Goal: Task Accomplishment & Management: Complete application form

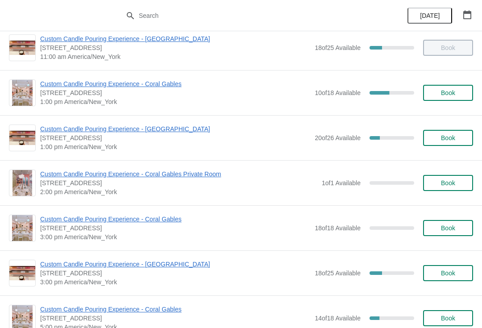
scroll to position [148, 0]
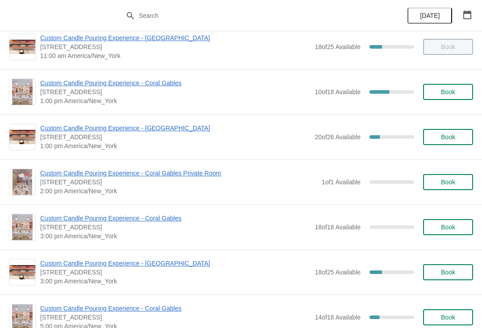
click at [55, 127] on span "Custom Candle Pouring Experience - [GEOGRAPHIC_DATA]" at bounding box center [175, 128] width 270 height 9
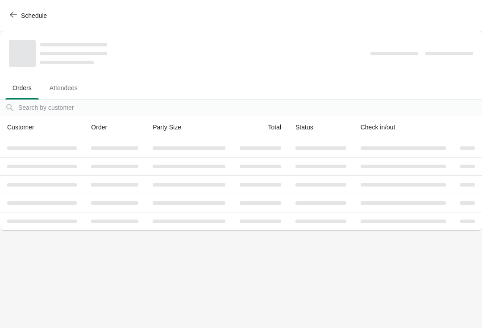
scroll to position [0, 0]
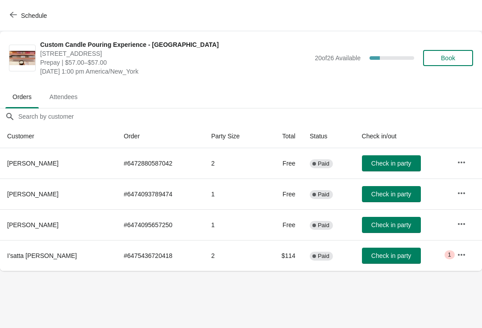
click at [367, 169] on button "Check in party" at bounding box center [391, 163] width 59 height 16
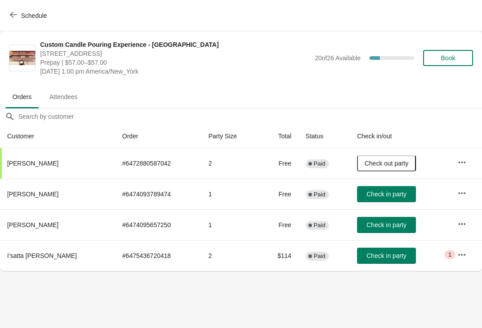
click at [376, 224] on span "Check in party" at bounding box center [387, 224] width 40 height 7
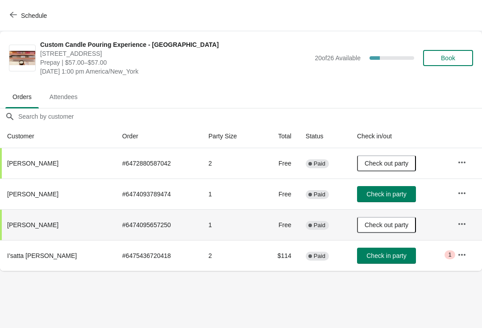
click at [444, 54] on button "Book" at bounding box center [448, 58] width 50 height 16
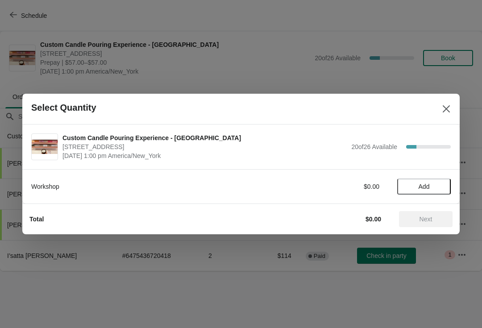
click at [399, 182] on button "Add" at bounding box center [424, 187] width 54 height 16
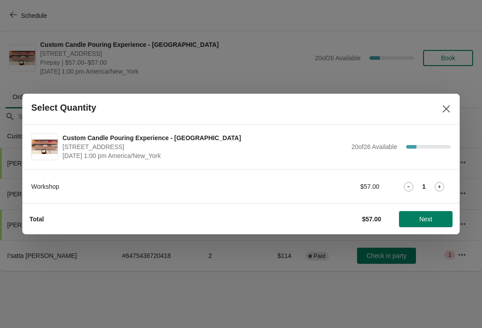
click at [416, 180] on div "Workshop $57.00 1" at bounding box center [241, 187] width 420 height 16
click at [434, 193] on div "Workshop $57.00 1" at bounding box center [241, 187] width 420 height 16
click at [442, 183] on icon at bounding box center [439, 186] width 9 height 9
click at [425, 219] on span "Next" at bounding box center [426, 219] width 13 height 7
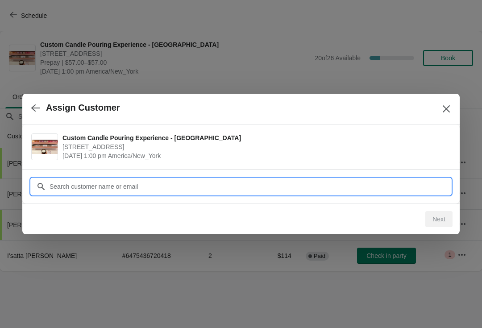
click at [69, 179] on input "Customer" at bounding box center [250, 187] width 402 height 16
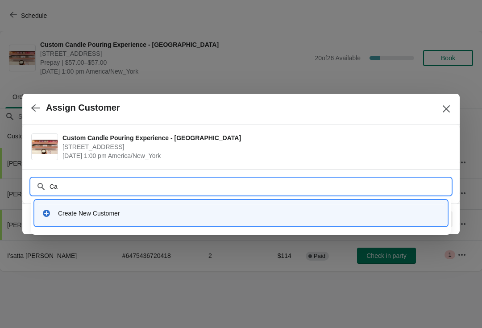
type input "Ca"
click at [439, 109] on button "Close" at bounding box center [446, 109] width 16 height 16
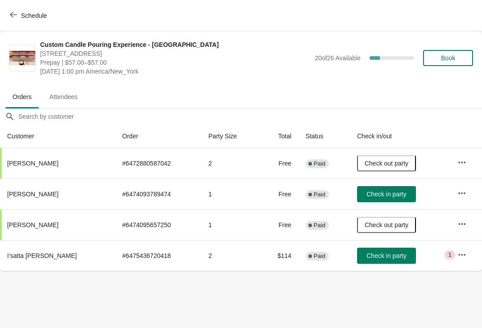
click at [434, 60] on span "Book" at bounding box center [448, 57] width 34 height 7
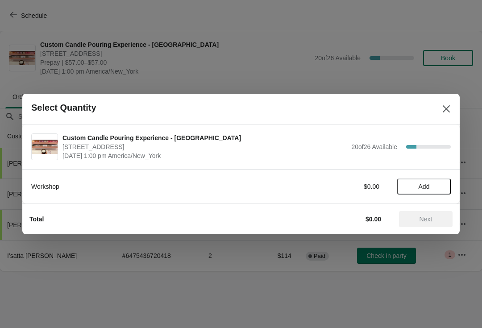
click at [417, 185] on span "Add" at bounding box center [424, 186] width 38 height 7
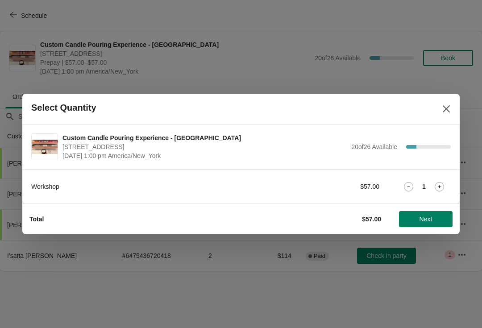
click at [441, 182] on icon at bounding box center [439, 186] width 9 height 9
click at [421, 217] on span "Next" at bounding box center [426, 219] width 13 height 7
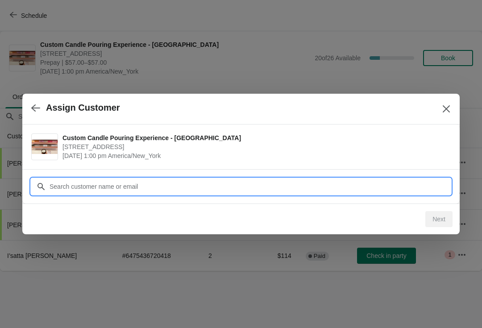
click at [60, 189] on input "Customer" at bounding box center [250, 187] width 402 height 16
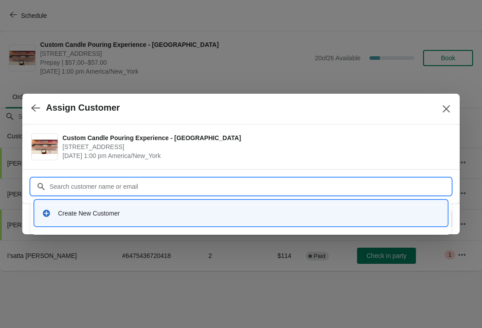
click at [49, 217] on icon at bounding box center [46, 213] width 9 height 9
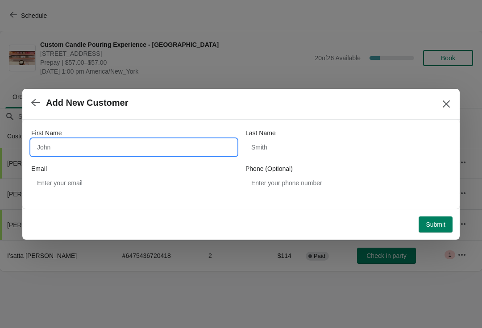
click at [53, 148] on input "First Name" at bounding box center [133, 147] width 205 height 16
type input "Carolina"
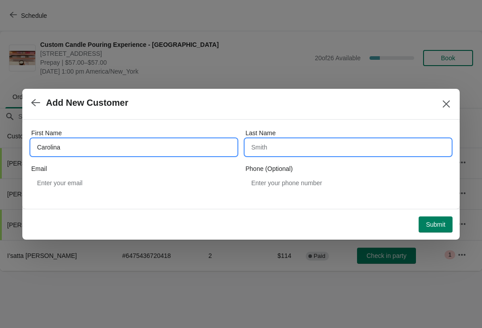
click at [267, 154] on input "Last Name" at bounding box center [348, 147] width 205 height 16
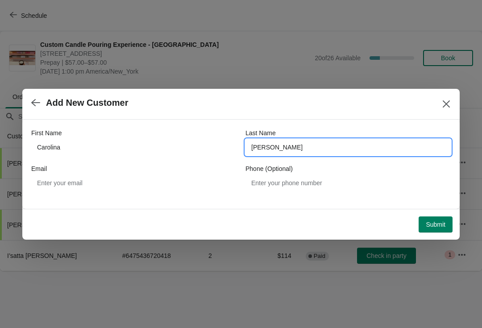
type input "Dominguez"
click at [167, 107] on span "Add New Customer" at bounding box center [230, 103] width 398 height 10
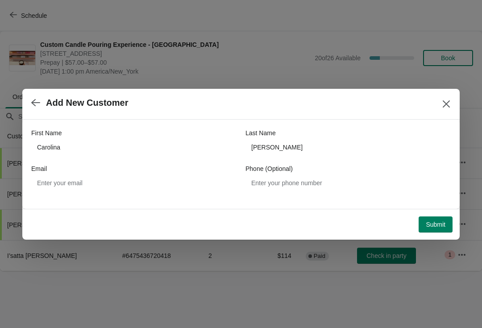
click at [423, 227] on button "Submit" at bounding box center [436, 225] width 34 height 16
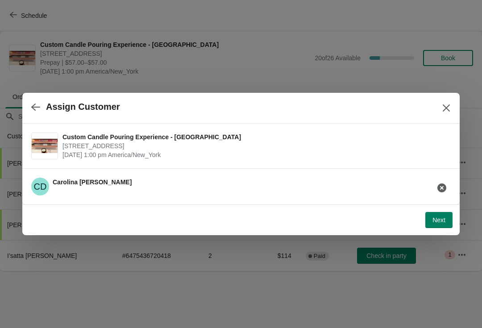
click at [430, 227] on button "Next" at bounding box center [438, 220] width 27 height 16
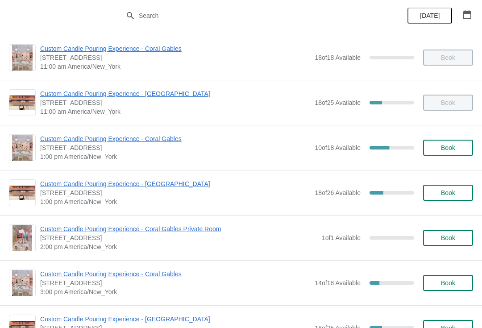
scroll to position [92, 0]
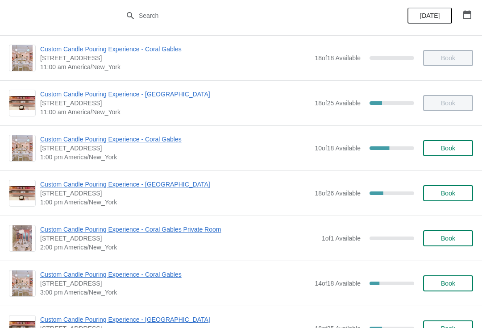
click at [161, 194] on span "[STREET_ADDRESS]" at bounding box center [175, 193] width 270 height 9
click at [174, 188] on span "Custom Candle Pouring Experience - [GEOGRAPHIC_DATA]" at bounding box center [175, 184] width 270 height 9
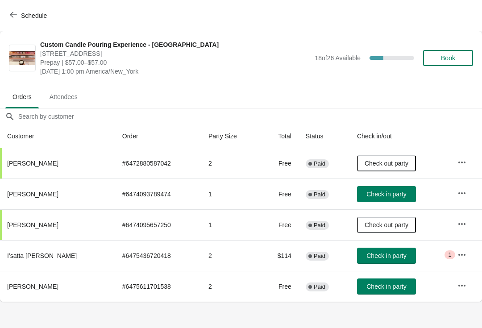
click at [392, 258] on span "Check in party" at bounding box center [387, 255] width 40 height 7
